Goal: Transaction & Acquisition: Purchase product/service

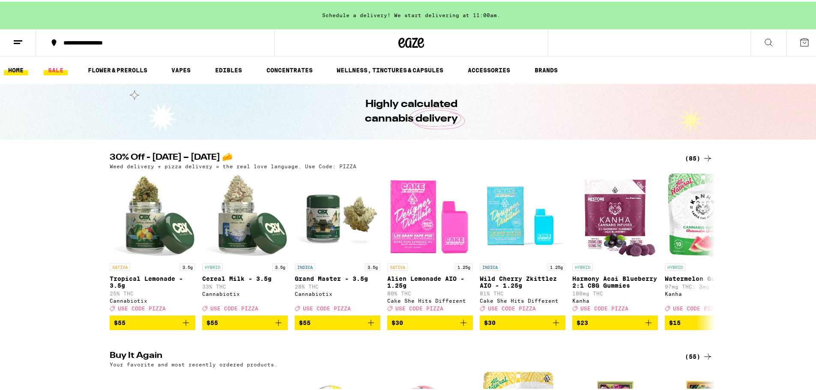
click at [55, 70] on link "SALE" at bounding box center [56, 68] width 24 height 10
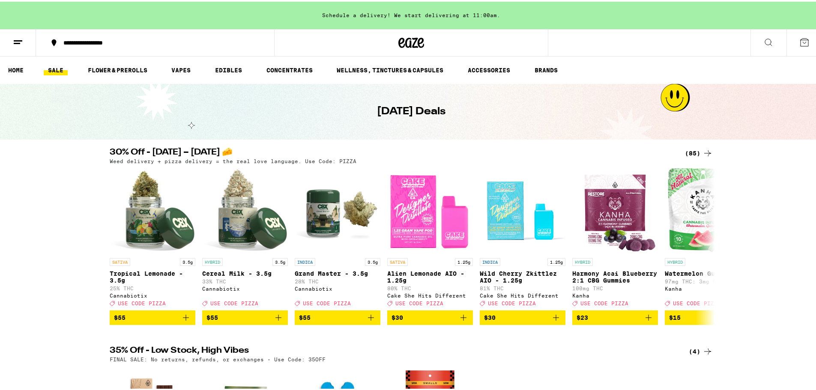
click at [697, 151] on div "(85)" at bounding box center [699, 151] width 28 height 10
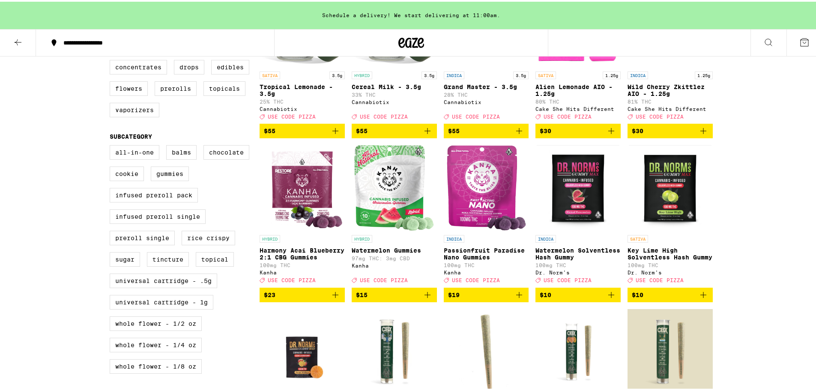
scroll to position [171, 0]
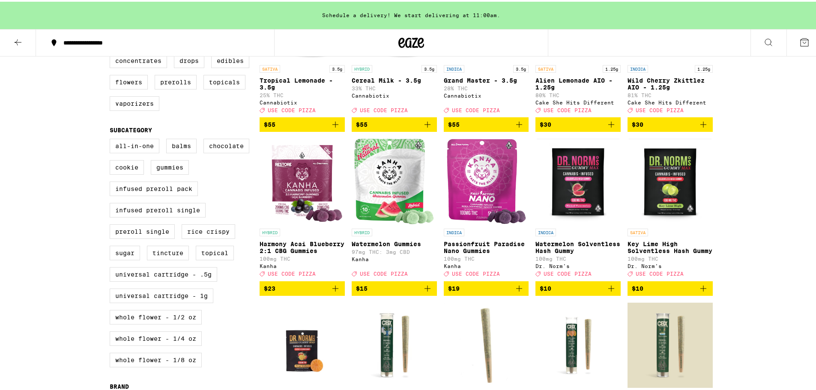
click at [569, 199] on img "Open page for Watermelon Solventless Hash Gummy from Dr. Norm's" at bounding box center [578, 180] width 83 height 86
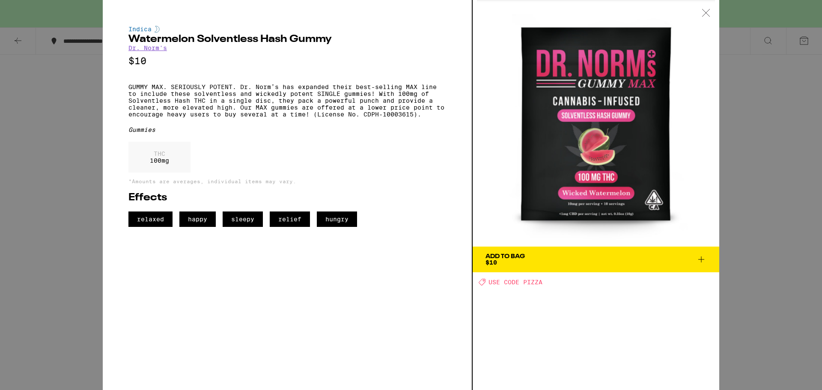
click at [769, 199] on div "Indica Watermelon Solventless Hash Gummy Dr. Norm's $10 GUMMY MAX. SERIOUSLY PO…" at bounding box center [411, 195] width 822 height 390
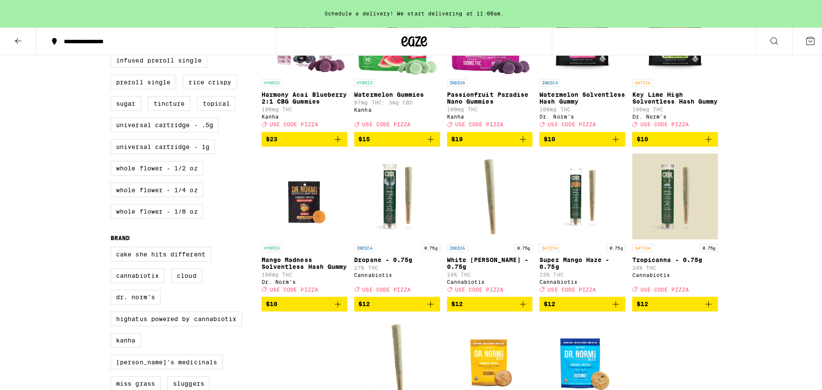
scroll to position [300, 0]
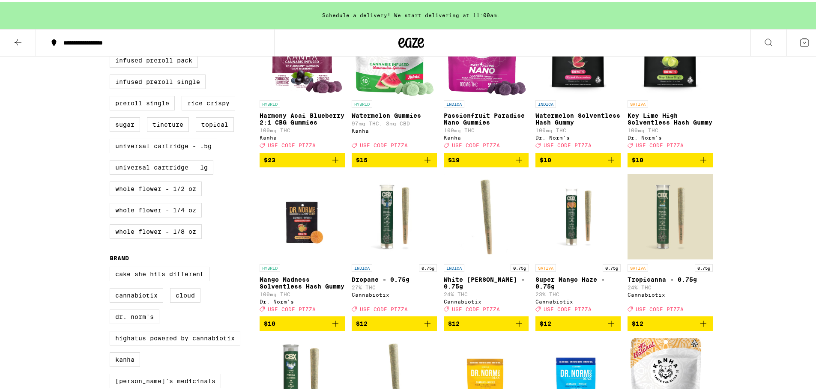
click at [611, 164] on icon "Add to bag" at bounding box center [611, 158] width 10 height 10
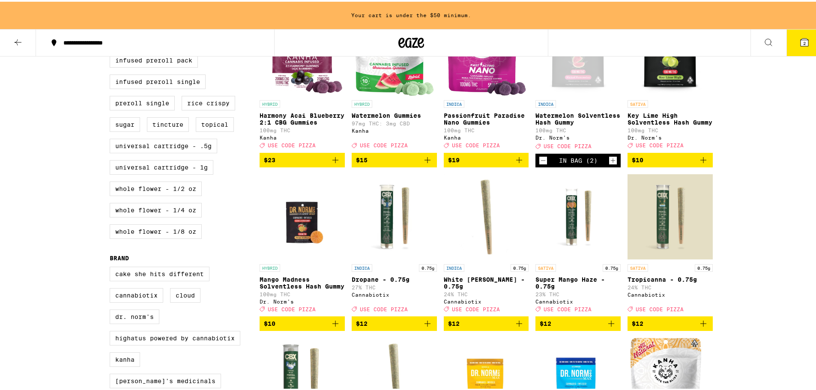
click at [611, 164] on icon "Increment" at bounding box center [613, 159] width 8 height 10
click at [706, 166] on button "$10" at bounding box center [669, 158] width 85 height 15
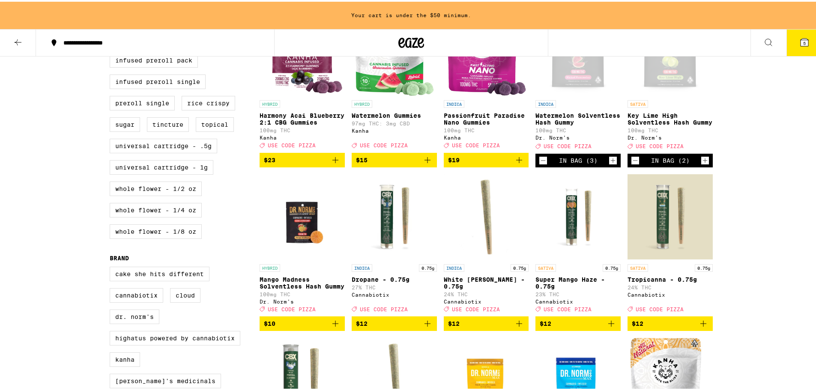
click at [703, 164] on icon "Increment" at bounding box center [705, 159] width 8 height 10
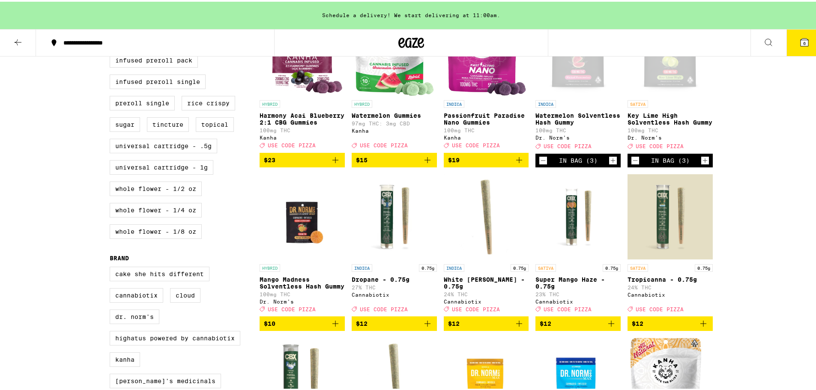
click at [330, 327] on icon "Add to bag" at bounding box center [335, 322] width 10 height 10
click at [333, 328] on icon "Increment" at bounding box center [337, 322] width 8 height 10
click at [800, 41] on icon at bounding box center [804, 41] width 8 height 8
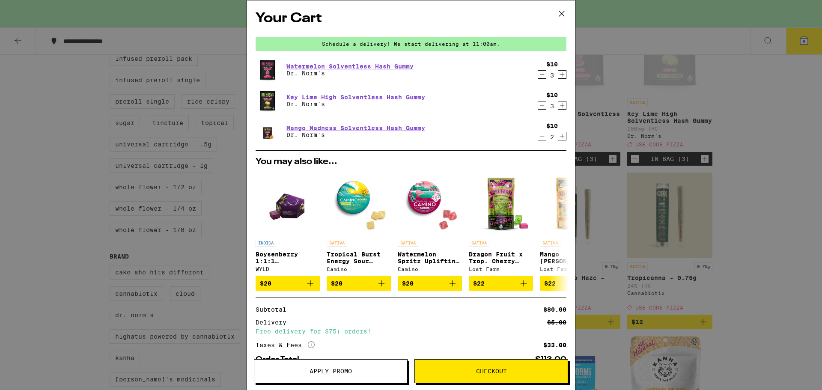
click at [360, 378] on button "Apply Promo" at bounding box center [331, 371] width 154 height 24
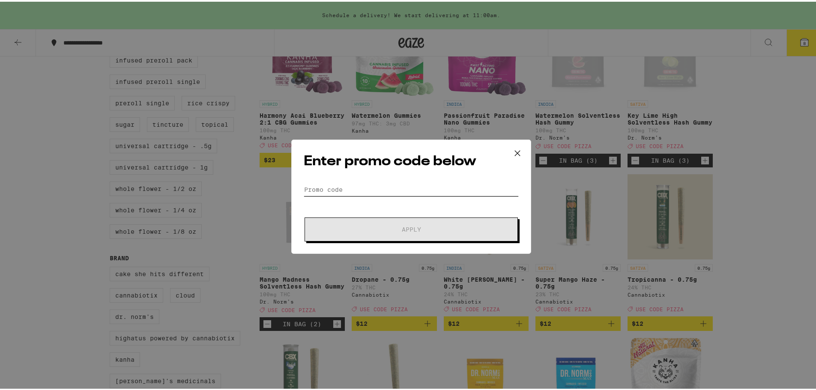
click at [384, 182] on input "Promo Code" at bounding box center [411, 188] width 215 height 13
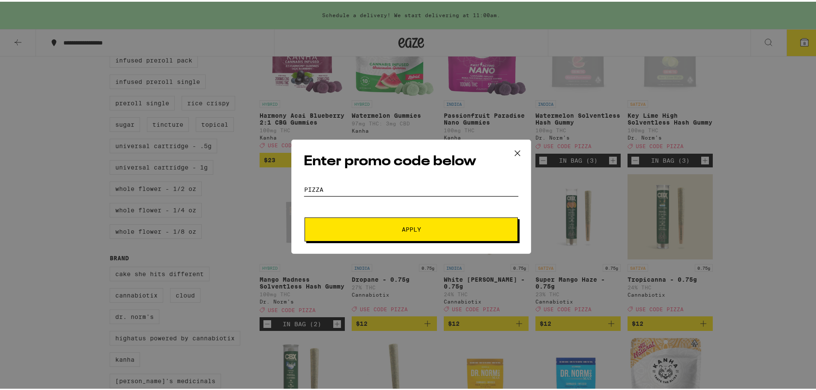
type input "pizza"
click at [425, 229] on span "Apply" at bounding box center [411, 228] width 154 height 6
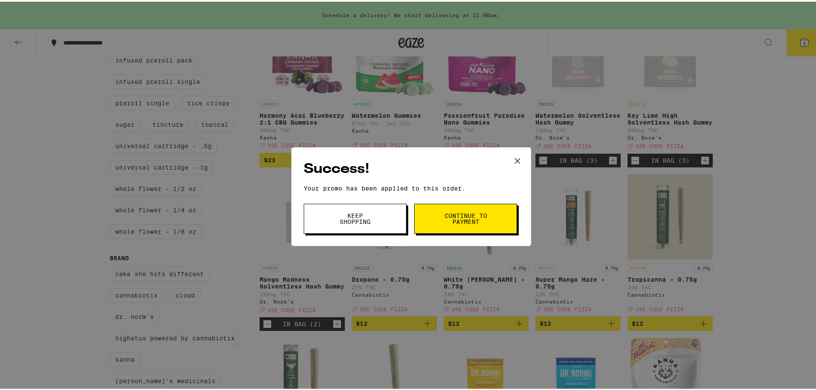
click at [446, 217] on span "Continue to payment" at bounding box center [466, 217] width 44 height 12
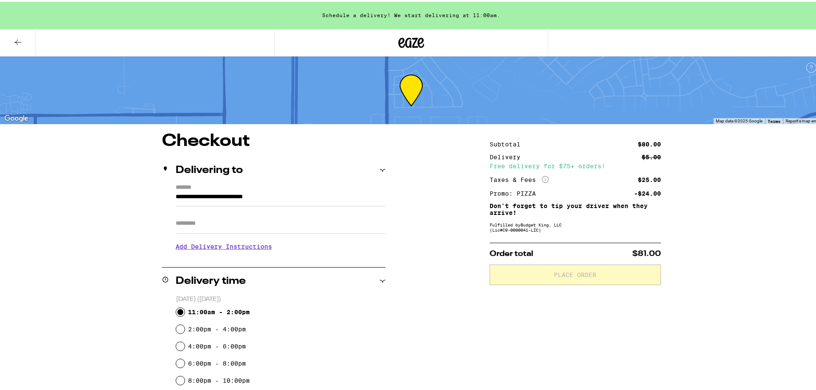
click at [180, 310] on input "11:00am - 2:00pm" at bounding box center [180, 310] width 9 height 9
radio input "true"
click at [432, 236] on div "**********" at bounding box center [411, 378] width 617 height 495
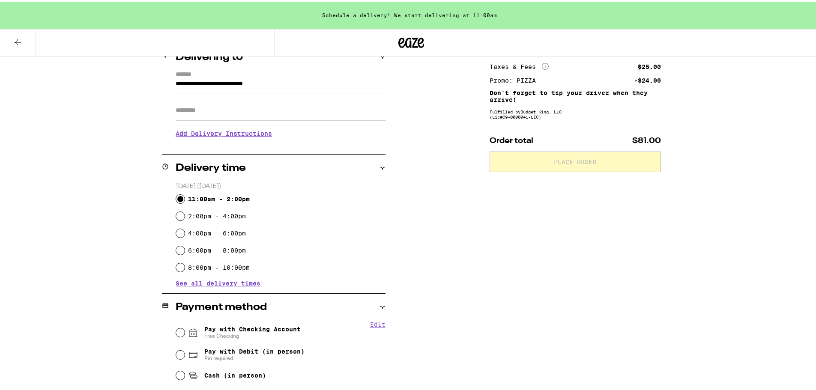
scroll to position [128, 0]
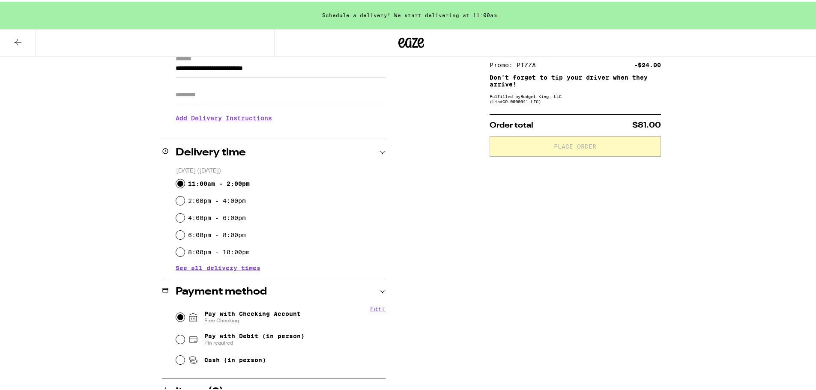
click at [176, 315] on input "Pay with Checking Account Free Checking" at bounding box center [180, 315] width 9 height 9
radio input "true"
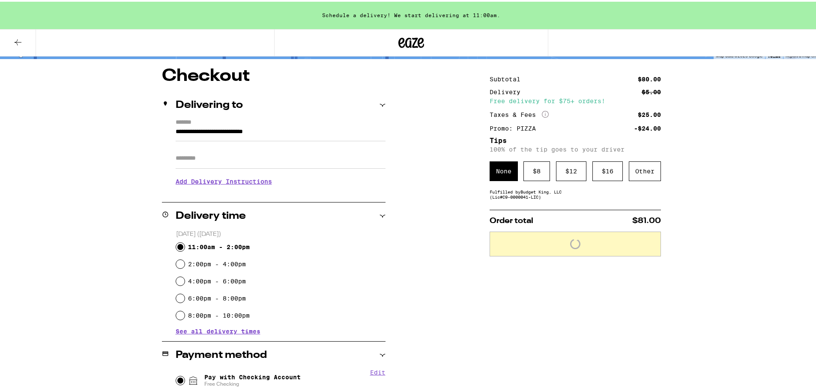
scroll to position [43, 0]
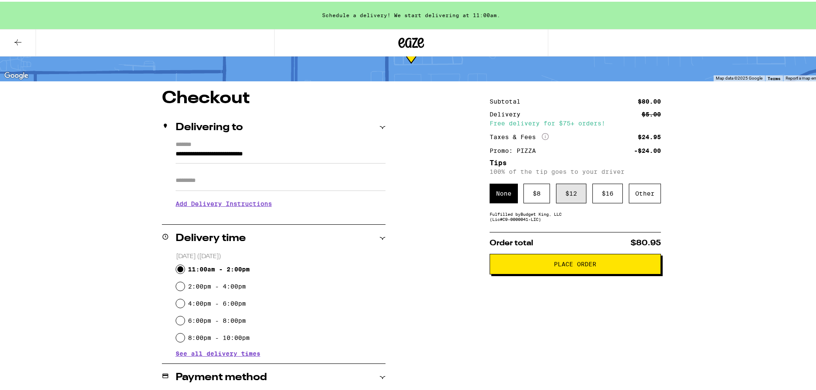
click at [568, 199] on div "$ 12" at bounding box center [571, 192] width 30 height 20
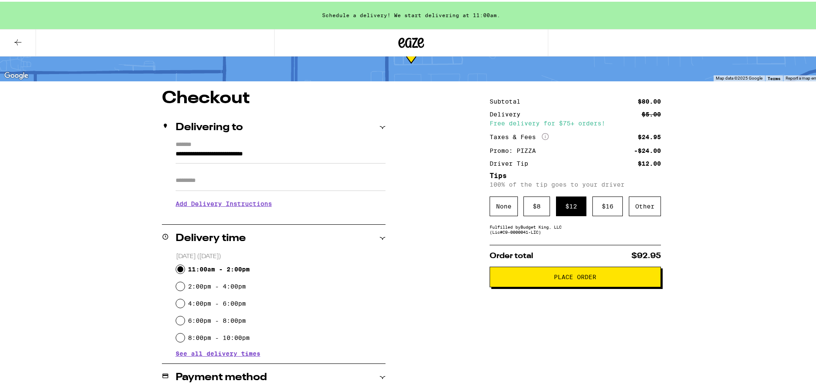
click at [570, 286] on button "Place Order" at bounding box center [574, 275] width 171 height 21
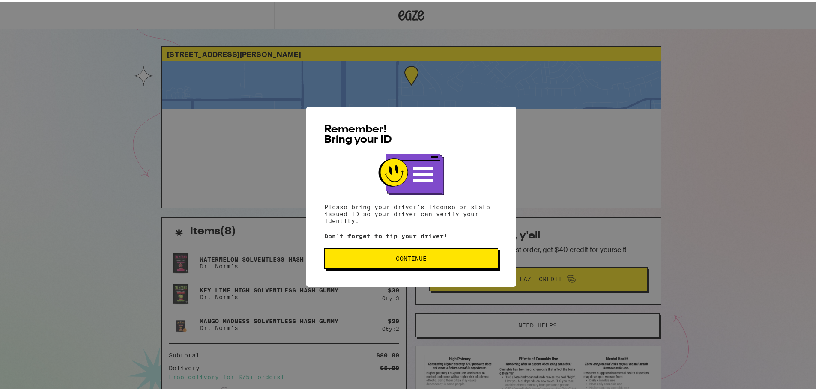
click at [430, 262] on button "Continue" at bounding box center [411, 257] width 174 height 21
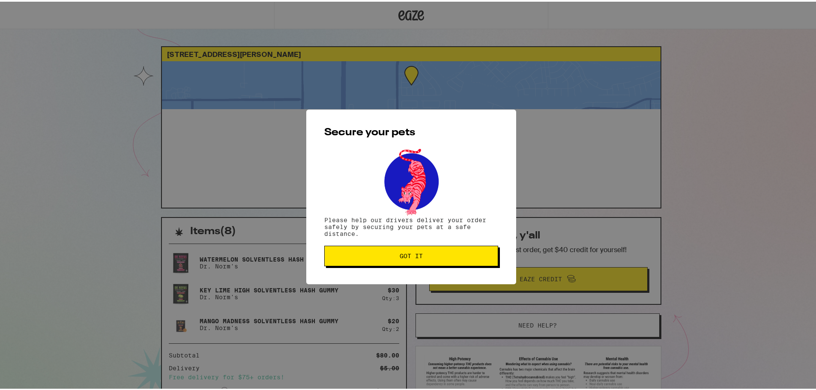
click at [430, 262] on button "Got it" at bounding box center [411, 254] width 174 height 21
